Goal: Transaction & Acquisition: Obtain resource

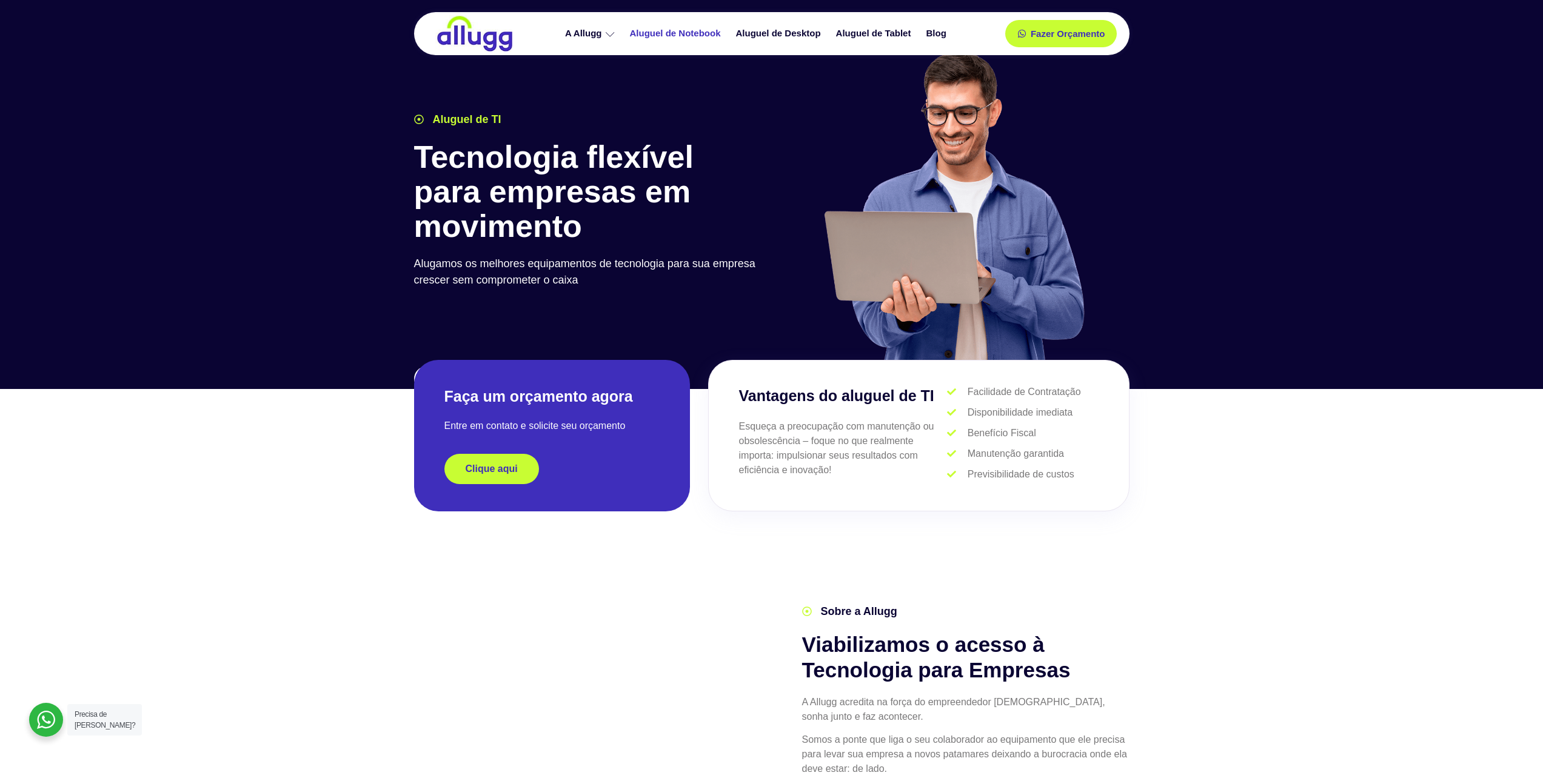
click at [688, 31] on link "Aluguel de Notebook" at bounding box center [677, 34] width 106 height 21
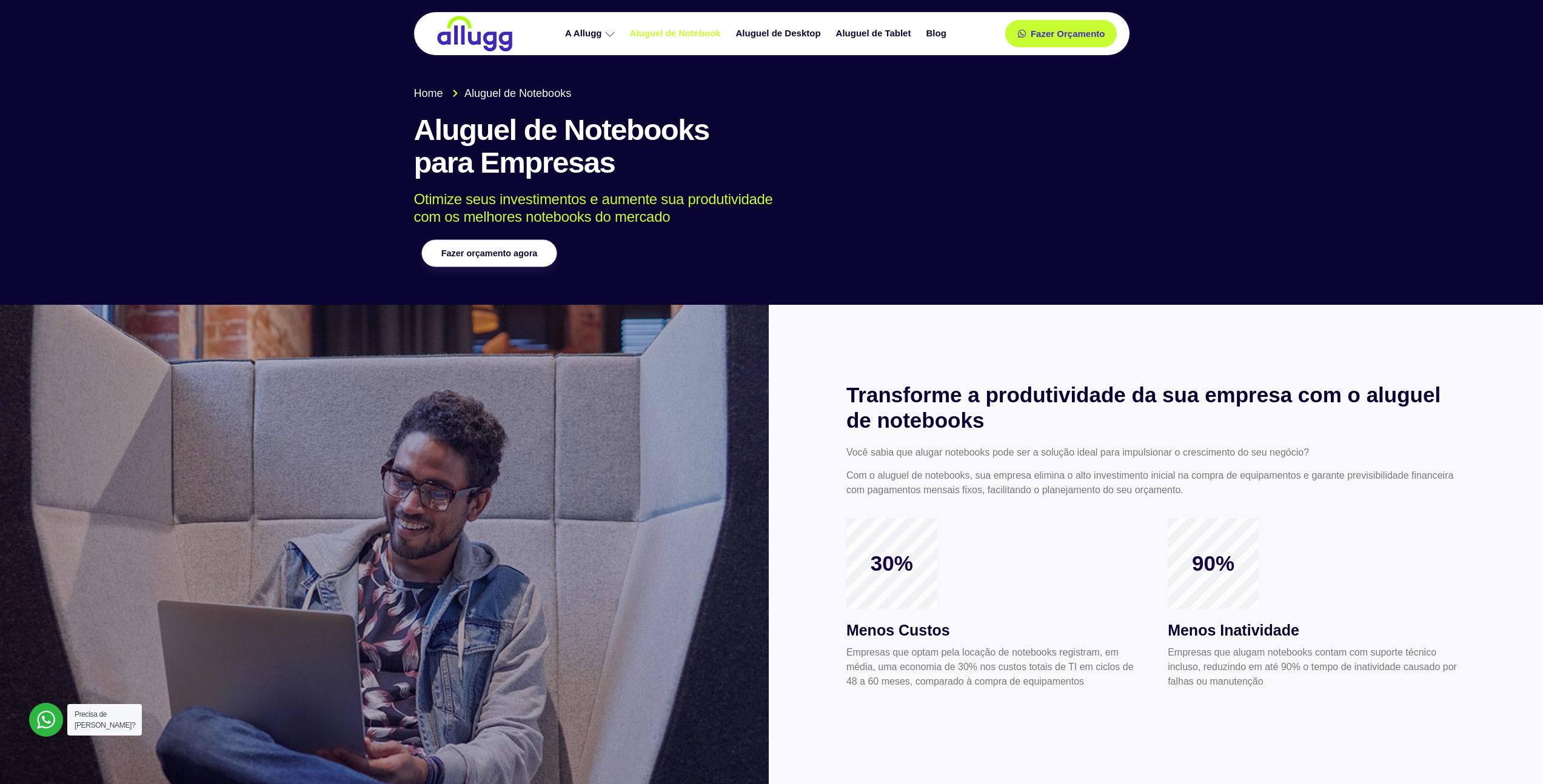
click at [537, 263] on link "Fazer orçamento agora" at bounding box center [489, 254] width 135 height 27
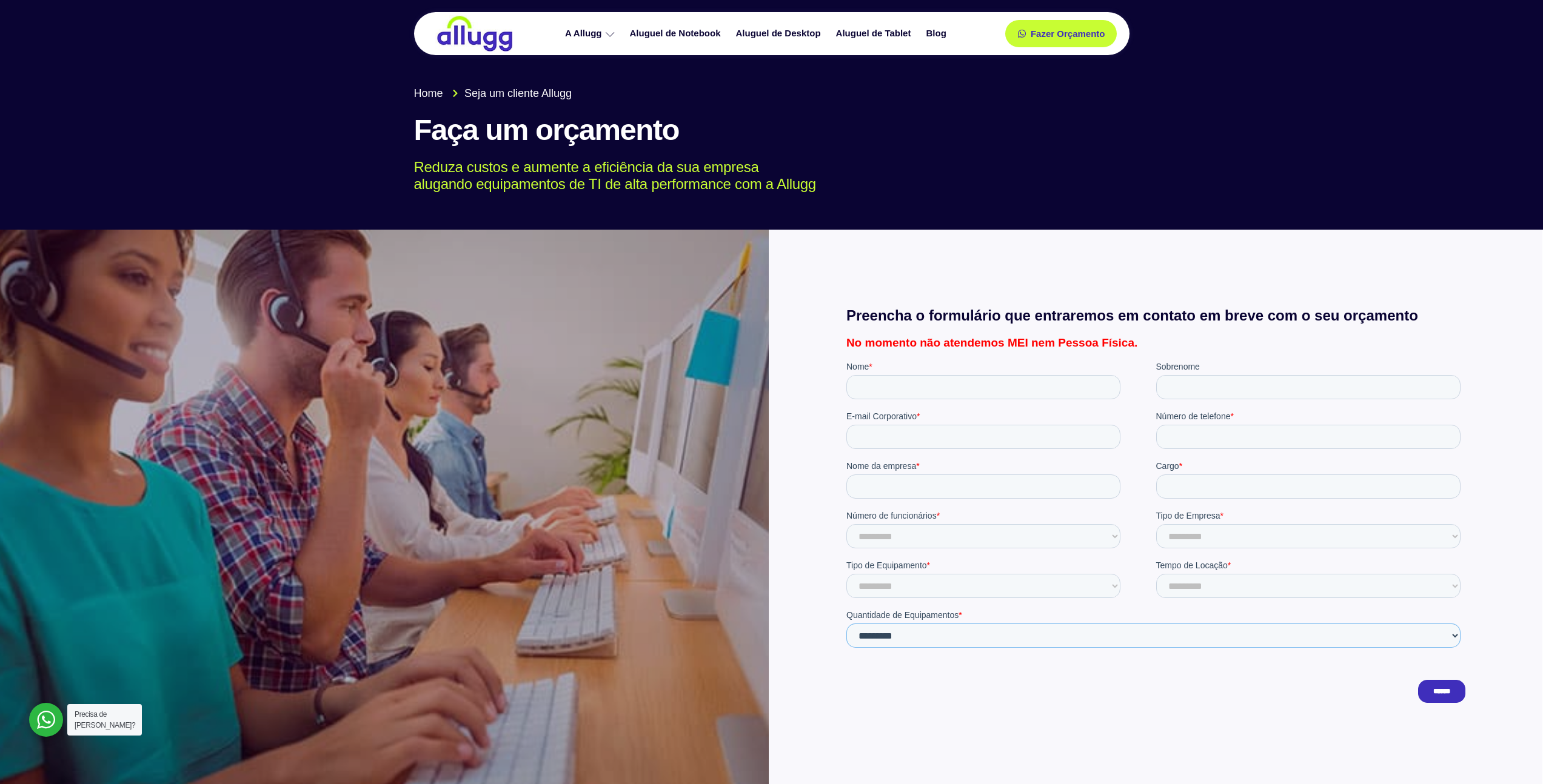
click at [1006, 631] on select "**********" at bounding box center [1152, 635] width 614 height 24
